Goal: Task Accomplishment & Management: Use online tool/utility

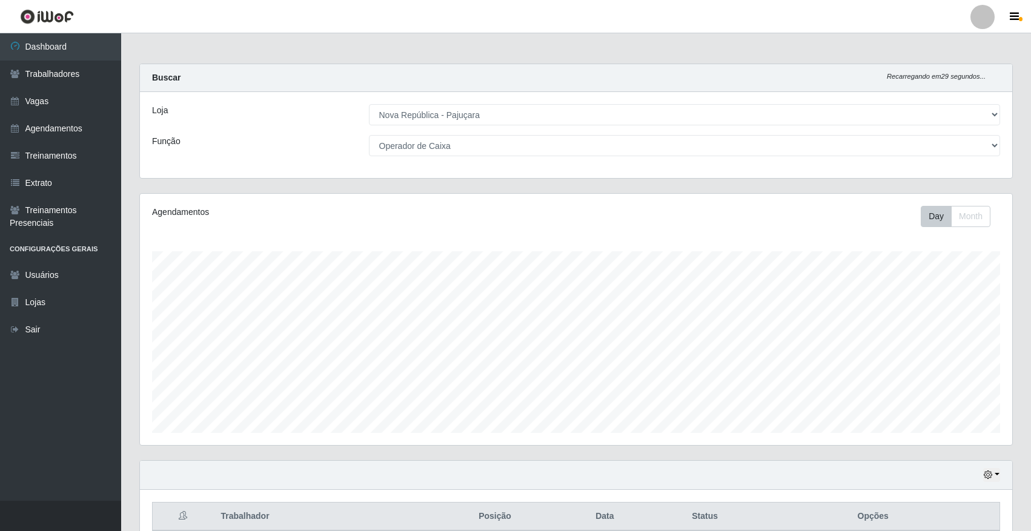
select select "65"
select select "22"
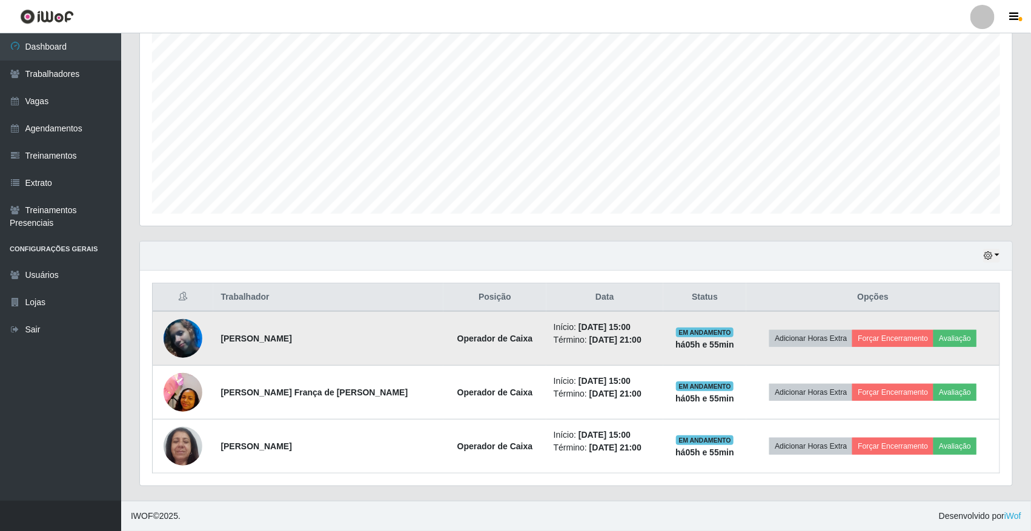
scroll to position [252, 873]
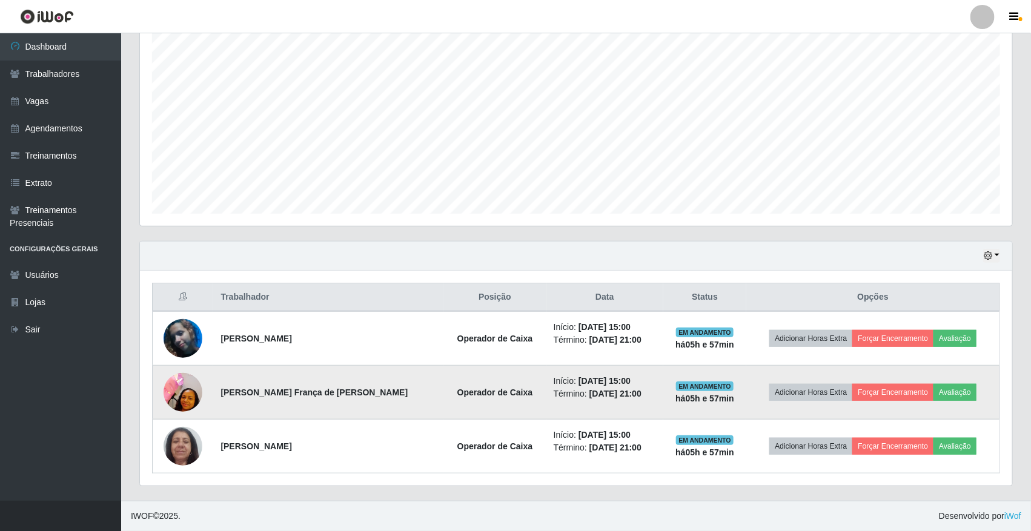
click at [891, 404] on td "Adicionar Horas Extra Forçar Encerramento Avaliação" at bounding box center [873, 393] width 253 height 54
click at [895, 395] on button "Forçar Encerramento" at bounding box center [893, 392] width 81 height 17
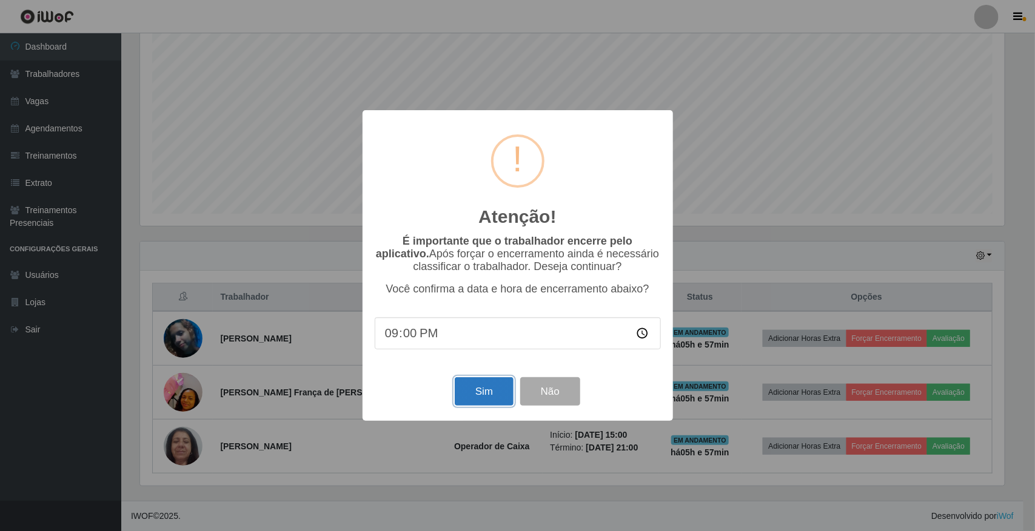
click at [498, 406] on button "Sim" at bounding box center [484, 392] width 59 height 28
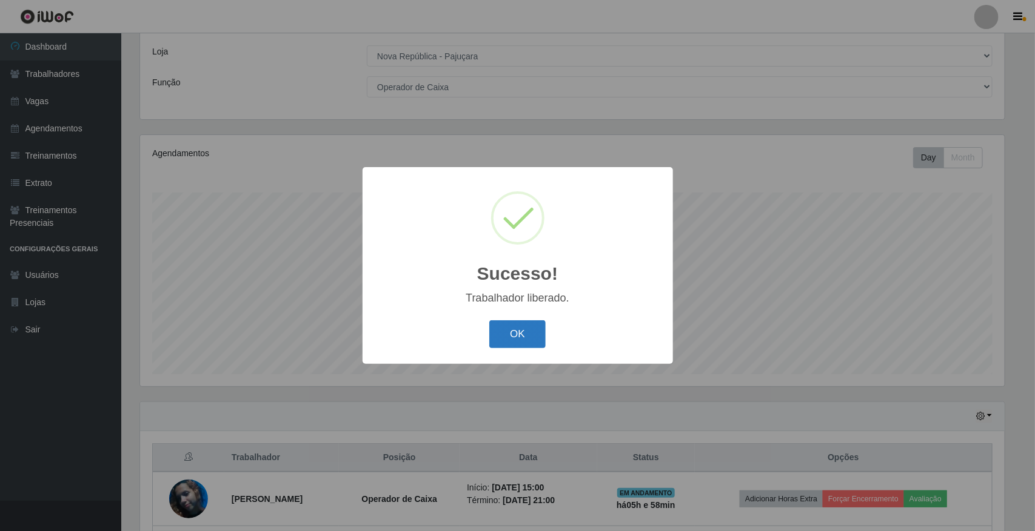
click at [528, 332] on button "OK" at bounding box center [517, 335] width 56 height 28
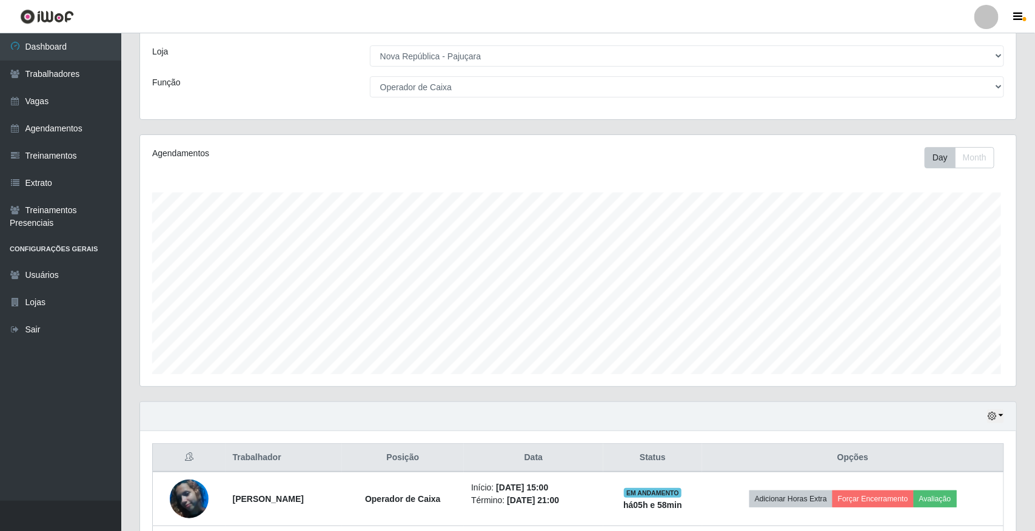
scroll to position [252, 873]
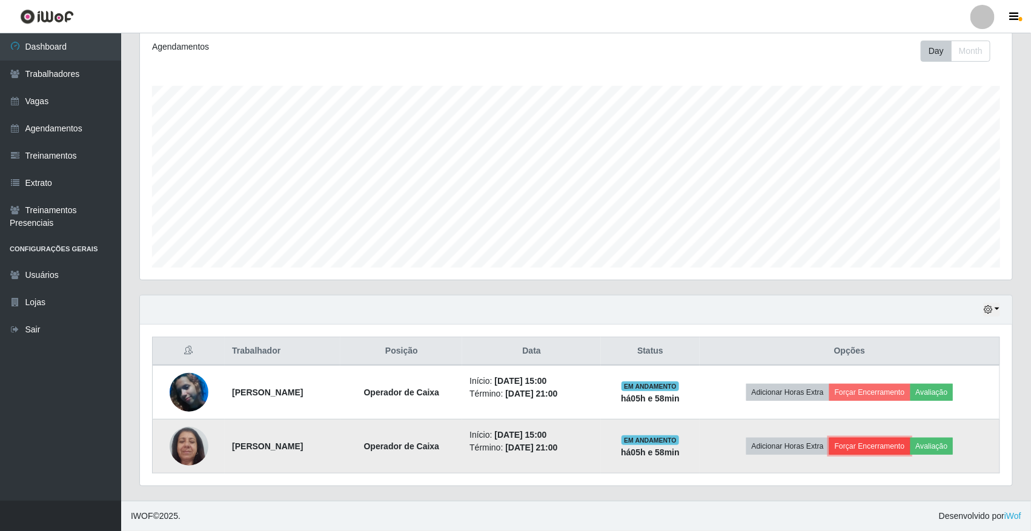
click at [888, 455] on button "Forçar Encerramento" at bounding box center [870, 446] width 81 height 17
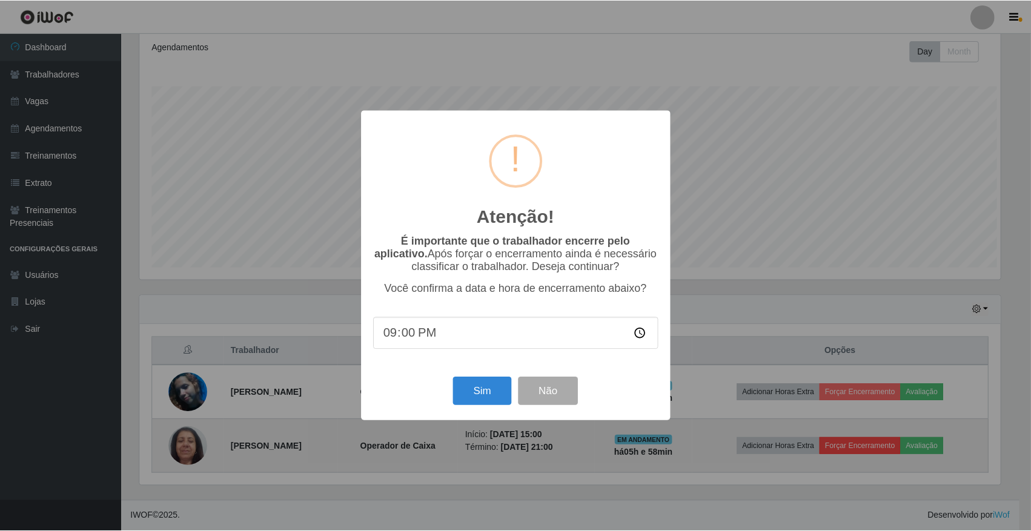
scroll to position [252, 864]
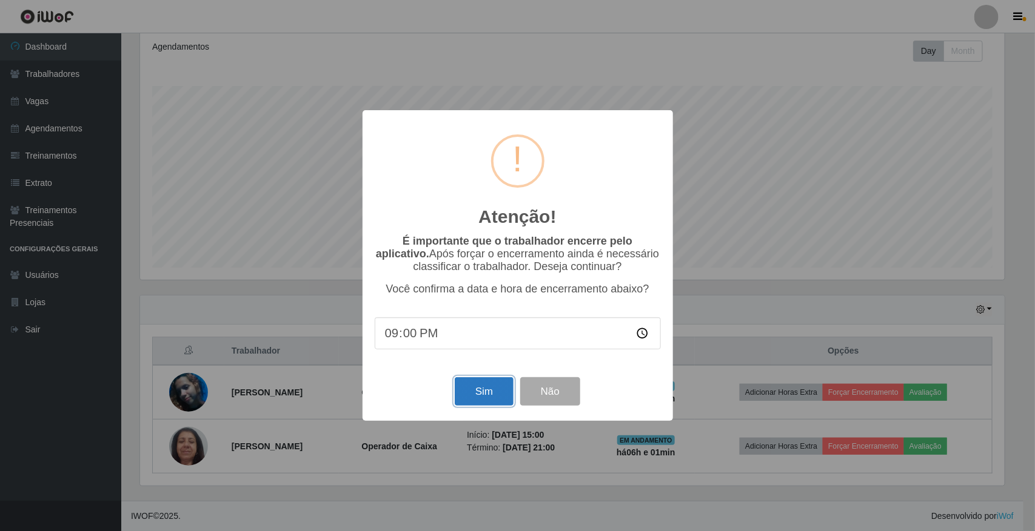
click at [471, 401] on button "Sim" at bounding box center [484, 392] width 59 height 28
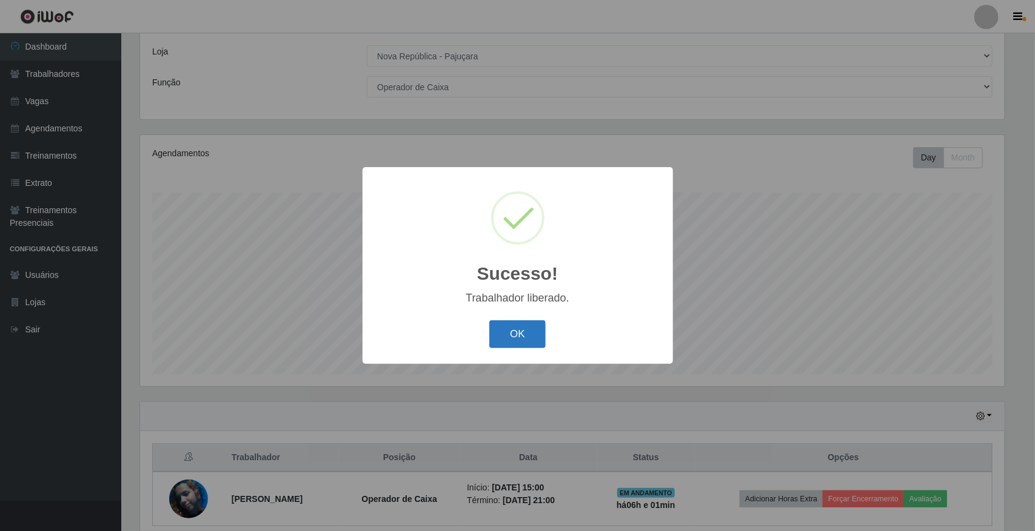
click at [519, 325] on button "OK" at bounding box center [517, 335] width 56 height 28
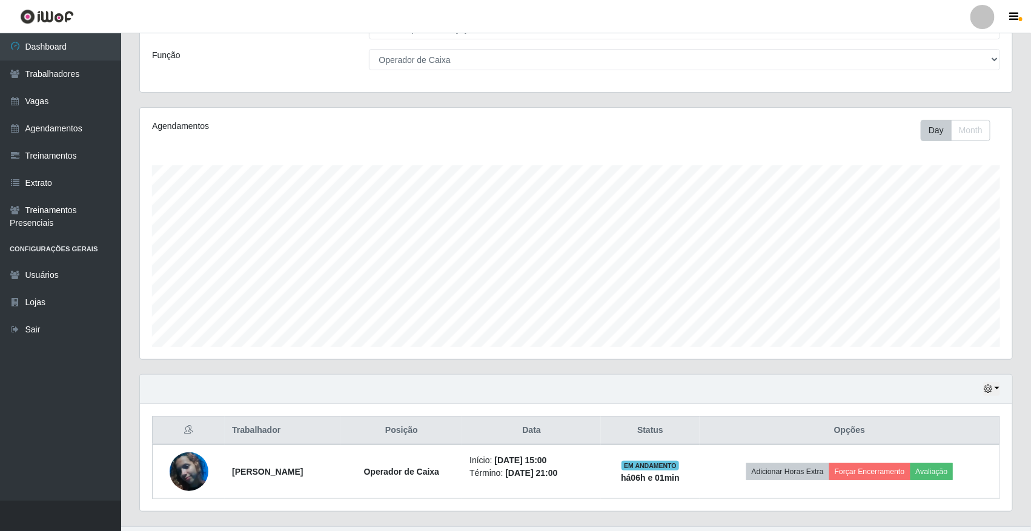
scroll to position [113, 0]
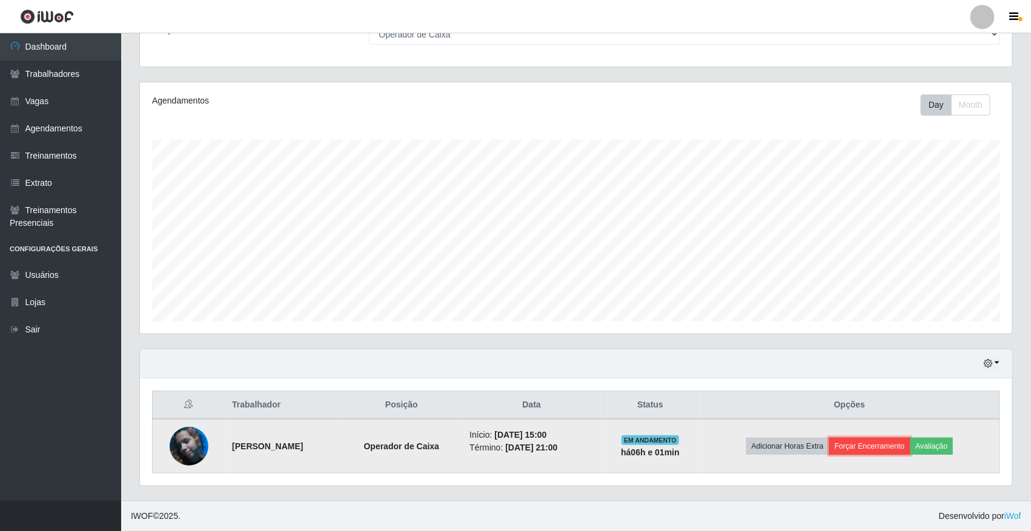
click at [906, 442] on button "Forçar Encerramento" at bounding box center [870, 446] width 81 height 17
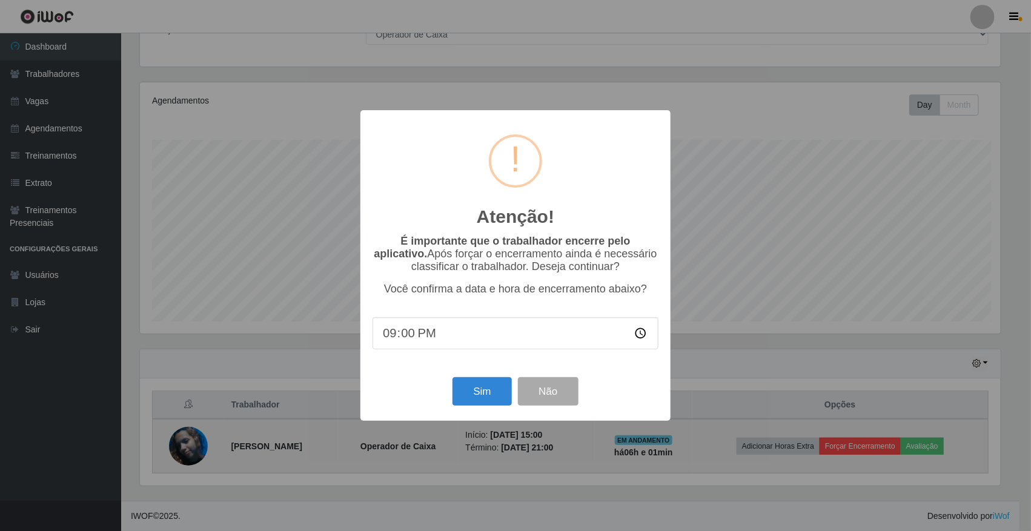
scroll to position [252, 864]
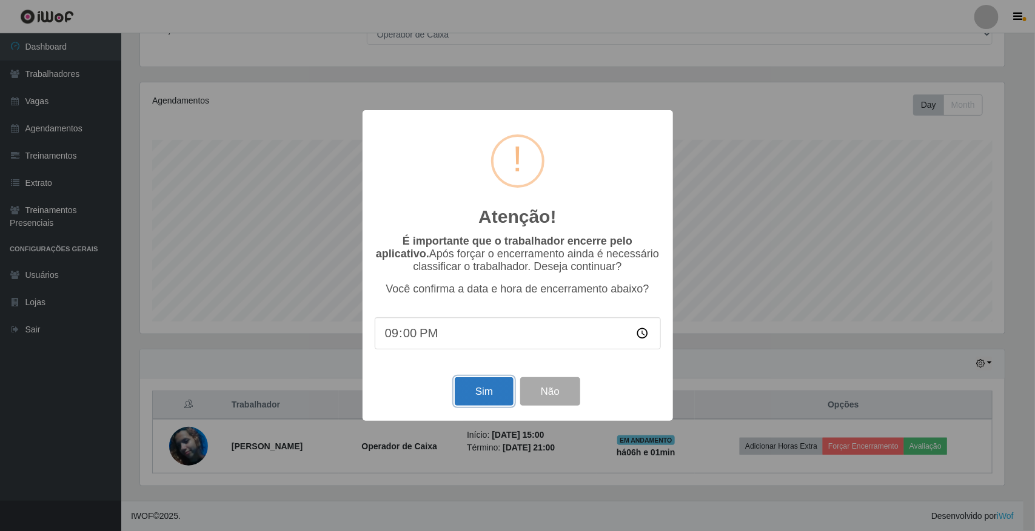
click at [468, 398] on button "Sim" at bounding box center [484, 392] width 59 height 28
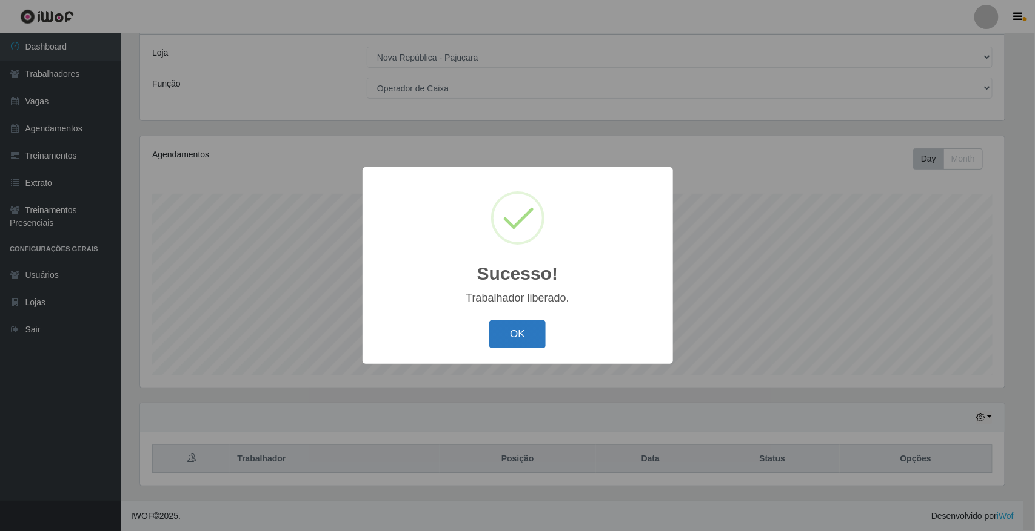
click at [511, 337] on button "OK" at bounding box center [517, 335] width 56 height 28
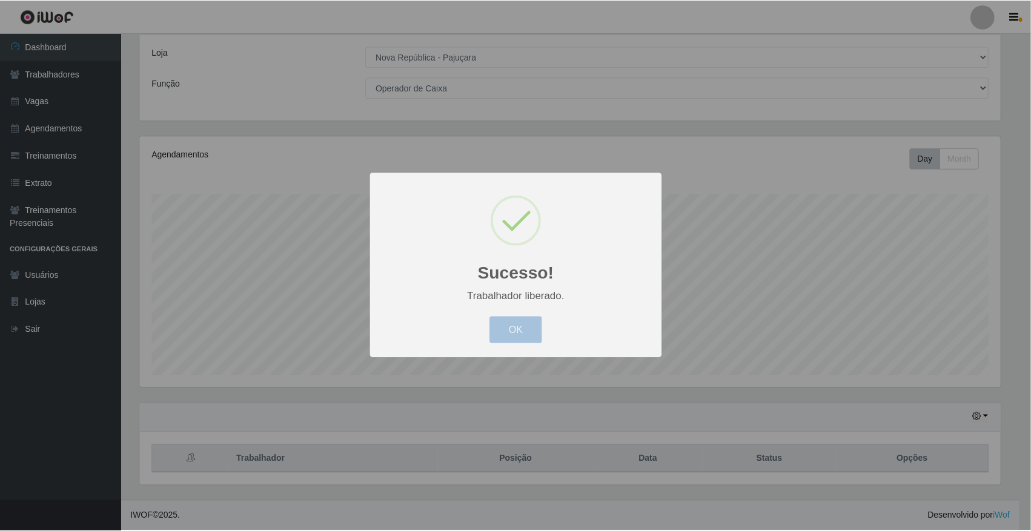
scroll to position [252, 873]
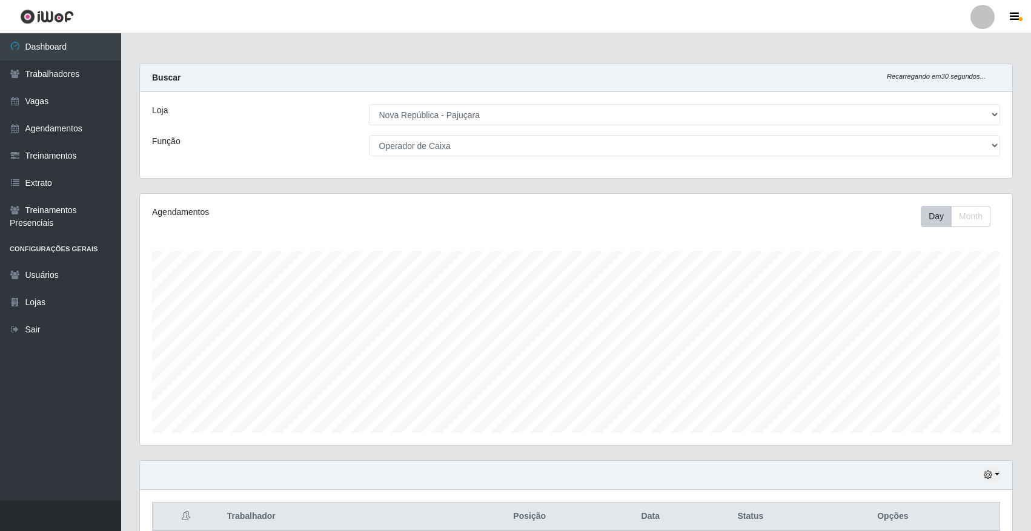
select select "65"
select select "22"
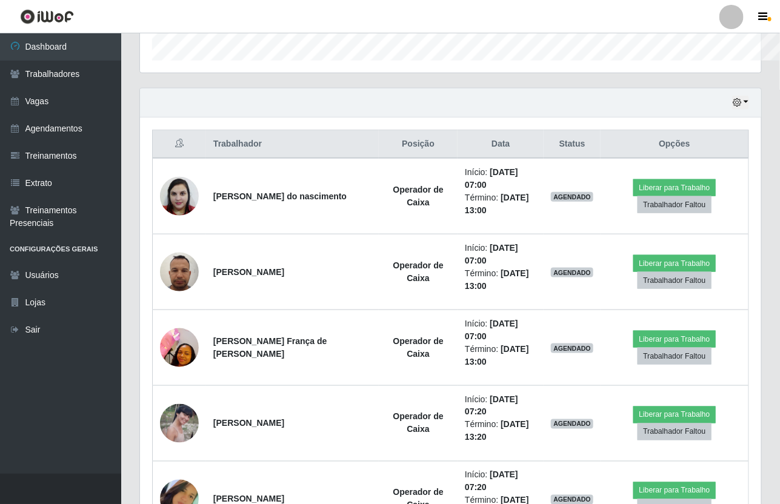
scroll to position [605784, 605414]
